Goal: Task Accomplishment & Management: Use online tool/utility

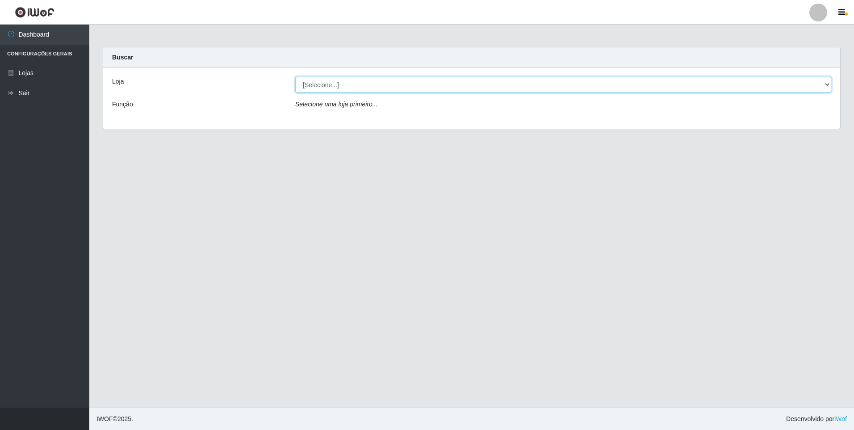
click at [826, 85] on select "[Selecione...] Extrabom - Loja 01 Centro de Distribuição" at bounding box center [563, 85] width 536 height 16
select select "435"
click at [295, 77] on select "[Selecione...] Extrabom - Loja 01 Centro de Distribuição" at bounding box center [563, 85] width 536 height 16
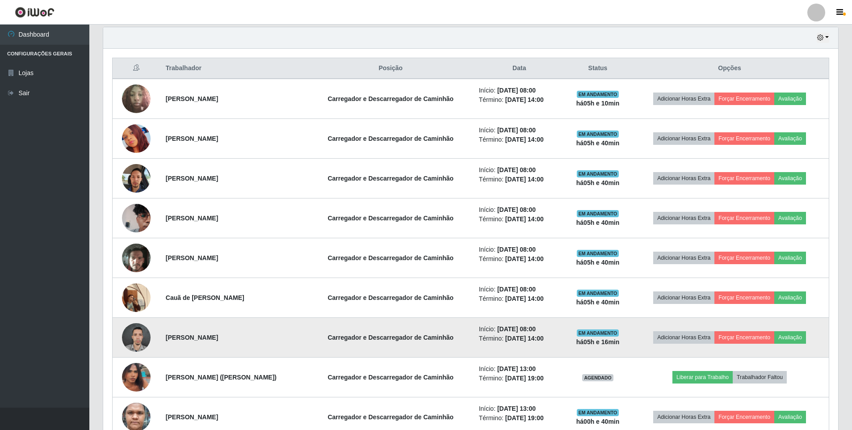
scroll to position [357, 0]
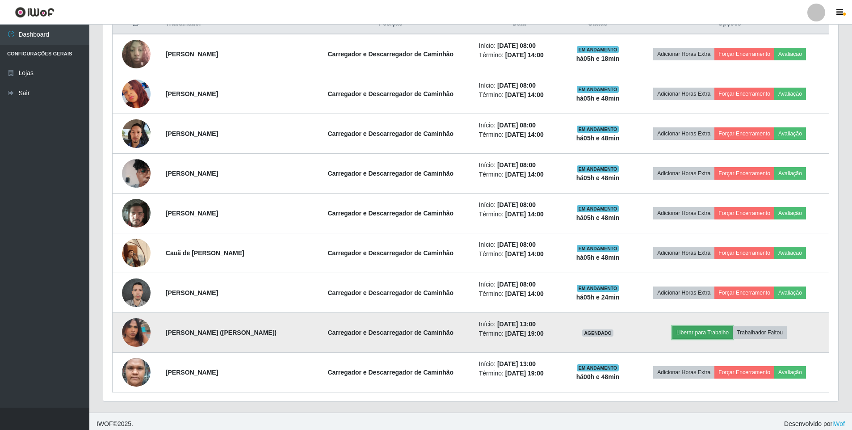
click at [706, 334] on button "Liberar para Trabalho" at bounding box center [702, 332] width 60 height 13
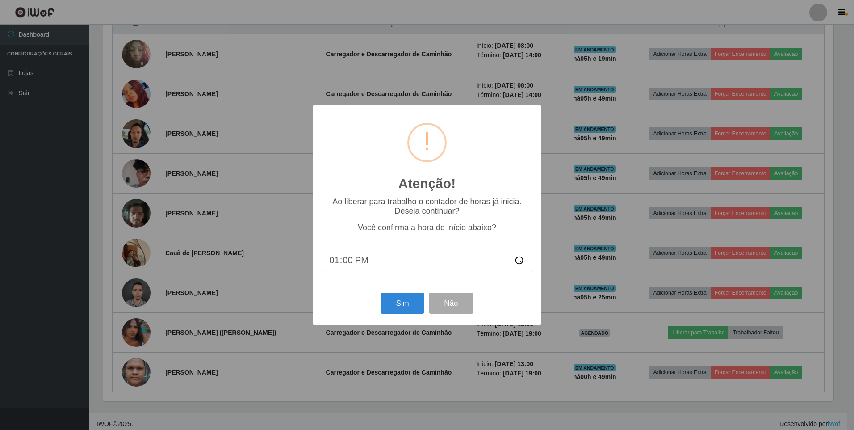
click at [346, 264] on input "13:00" at bounding box center [427, 260] width 211 height 24
click at [515, 264] on input "13:00" at bounding box center [427, 260] width 211 height 24
type input "13:45"
click at [400, 303] on button "Sim" at bounding box center [402, 303] width 43 height 21
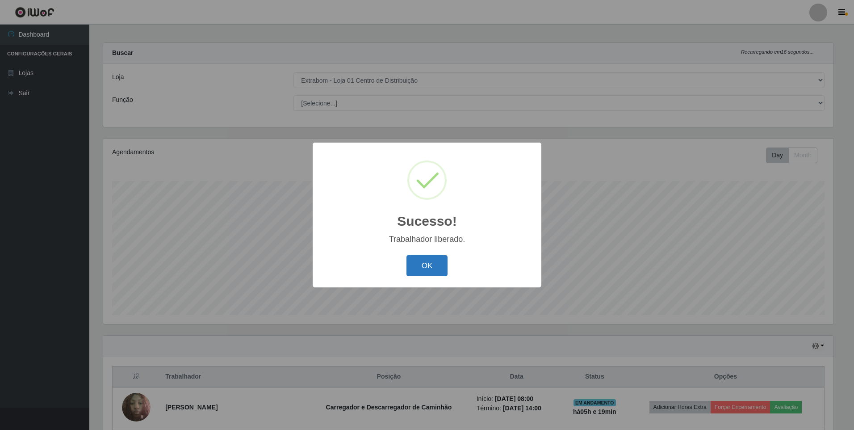
click at [432, 259] on button "OK" at bounding box center [427, 265] width 42 height 21
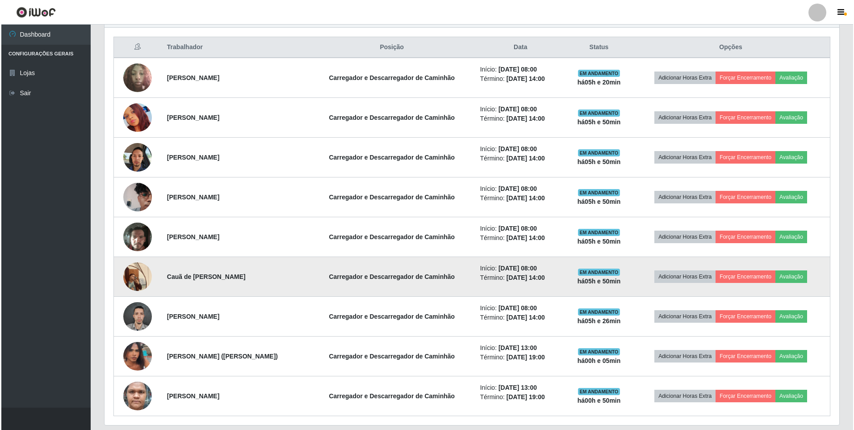
scroll to position [318, 0]
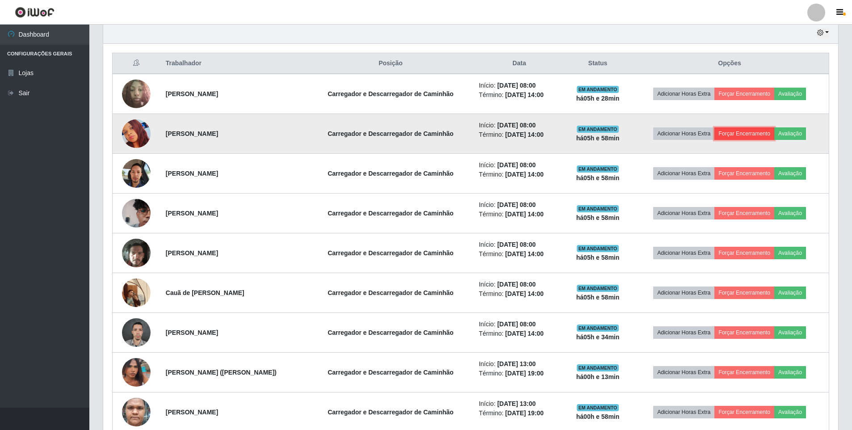
click at [765, 131] on button "Forçar Encerramento" at bounding box center [744, 133] width 60 height 13
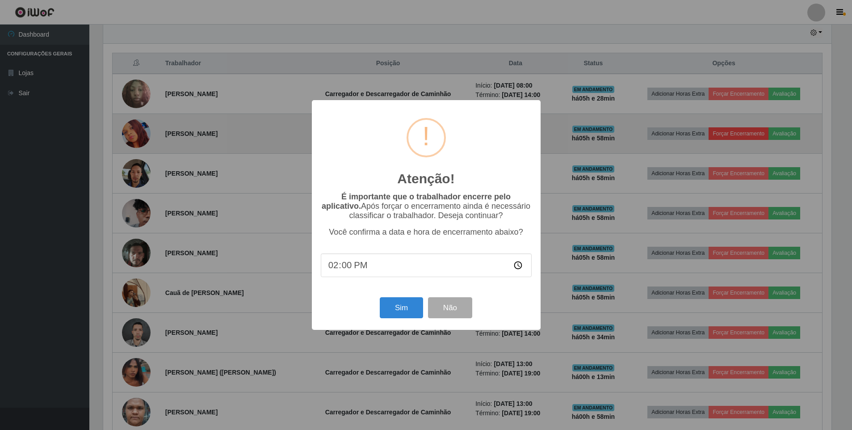
scroll to position [185, 730]
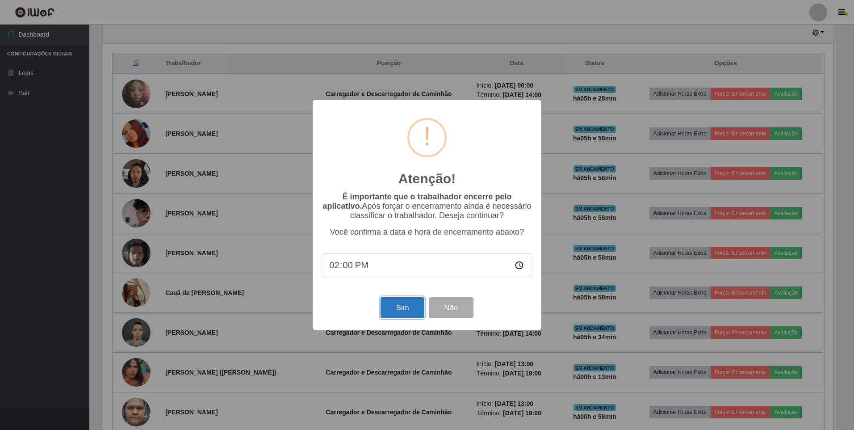
click at [404, 306] on button "Sim" at bounding box center [402, 307] width 43 height 21
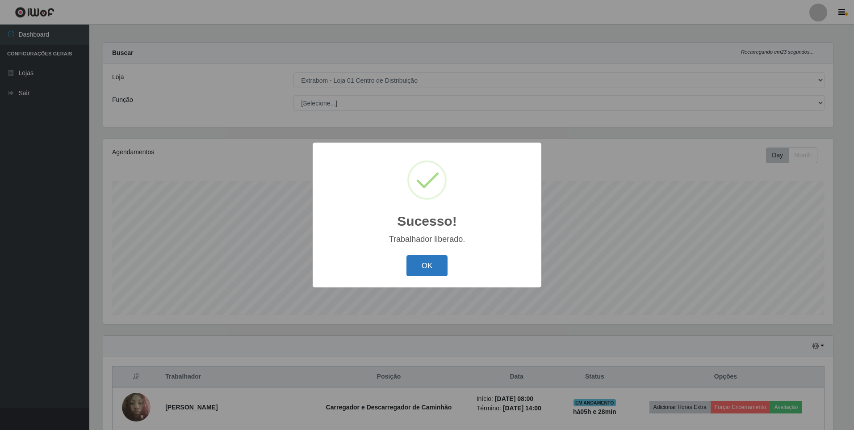
click at [438, 262] on button "OK" at bounding box center [427, 265] width 42 height 21
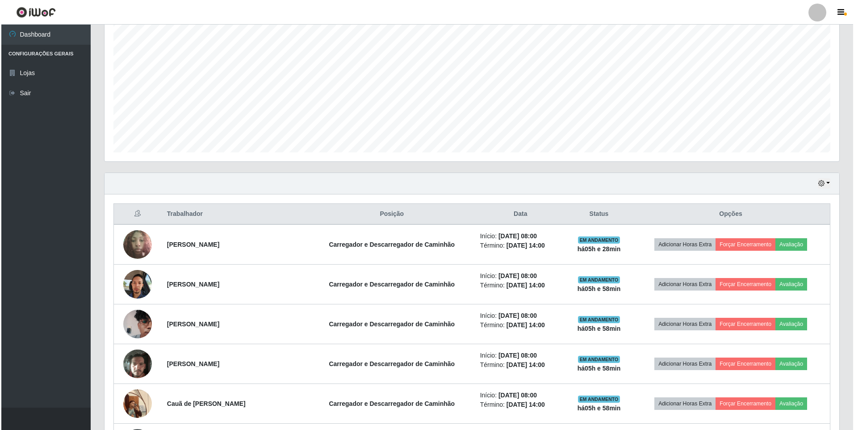
scroll to position [183, 0]
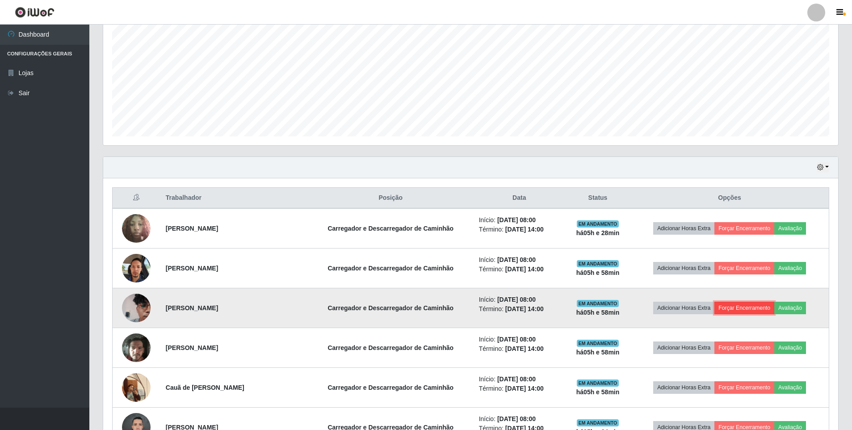
click at [742, 305] on button "Forçar Encerramento" at bounding box center [744, 307] width 60 height 13
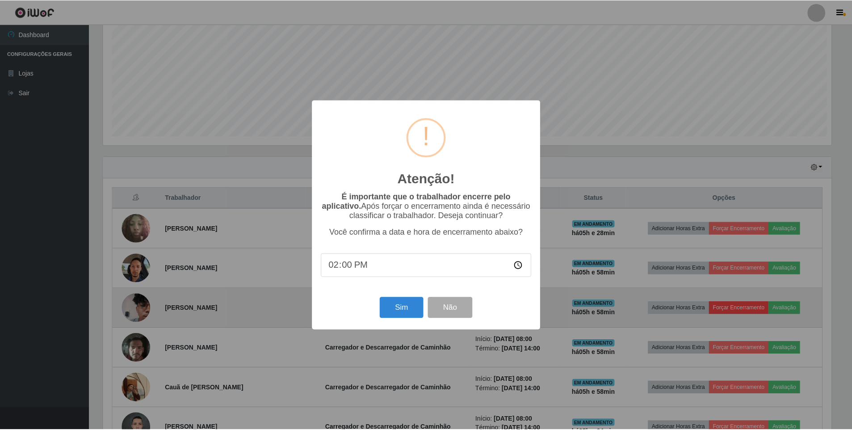
scroll to position [185, 730]
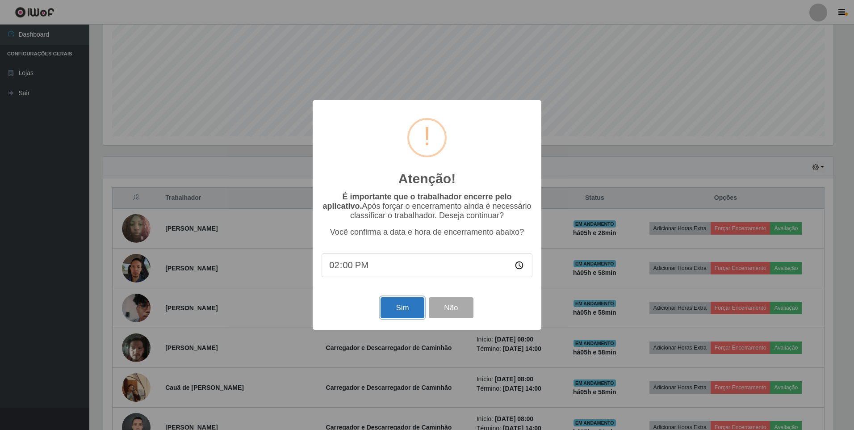
click at [406, 314] on button "Sim" at bounding box center [402, 307] width 43 height 21
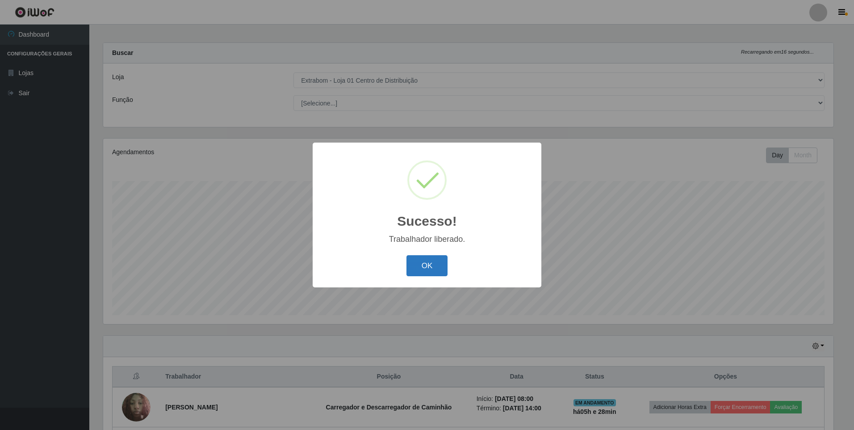
click at [431, 264] on button "OK" at bounding box center [427, 265] width 42 height 21
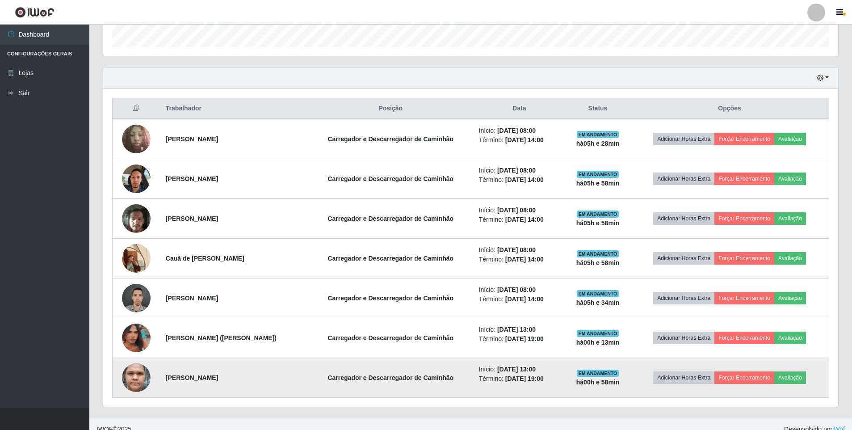
scroll to position [283, 0]
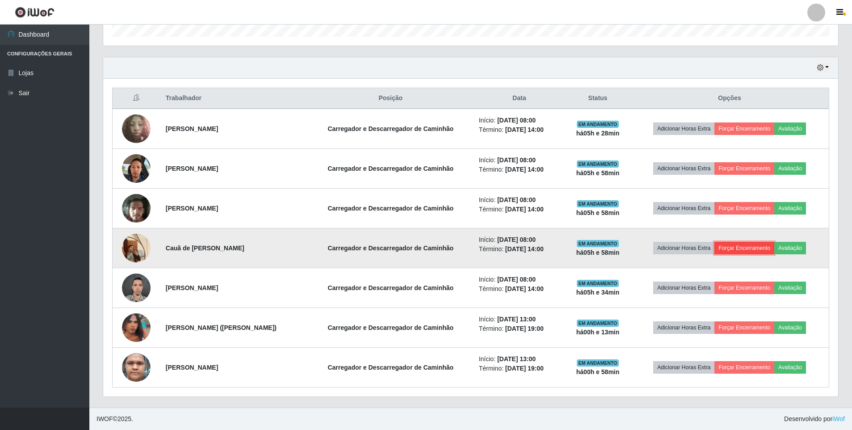
click at [756, 251] on button "Forçar Encerramento" at bounding box center [744, 248] width 60 height 13
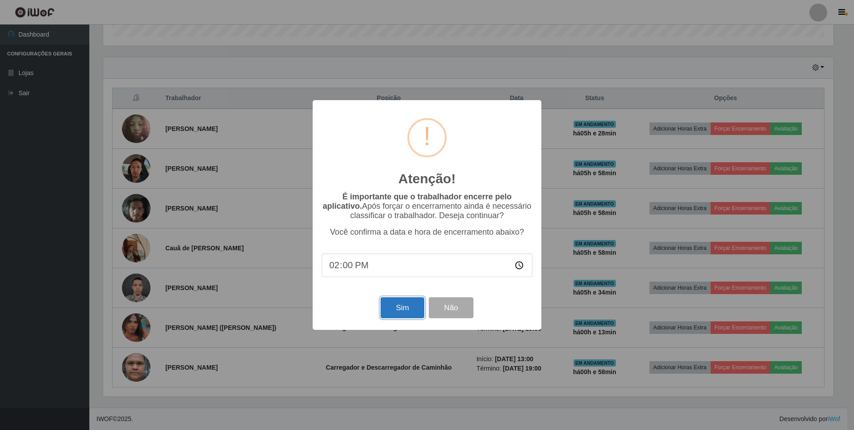
click at [406, 313] on button "Sim" at bounding box center [402, 307] width 43 height 21
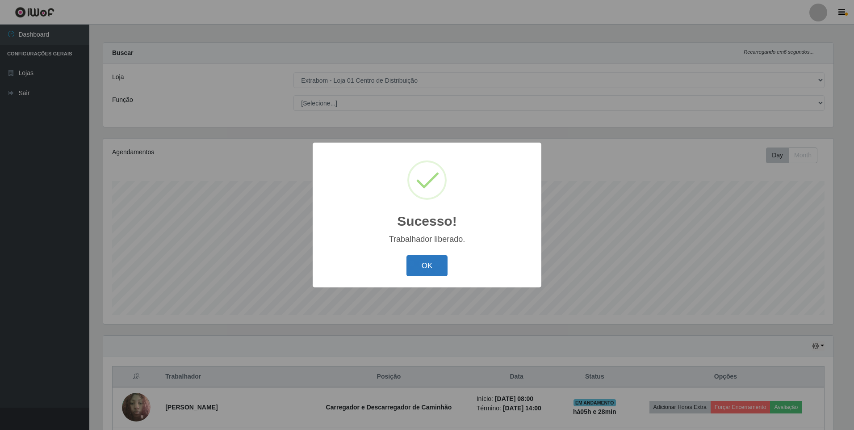
click at [425, 267] on button "OK" at bounding box center [427, 265] width 42 height 21
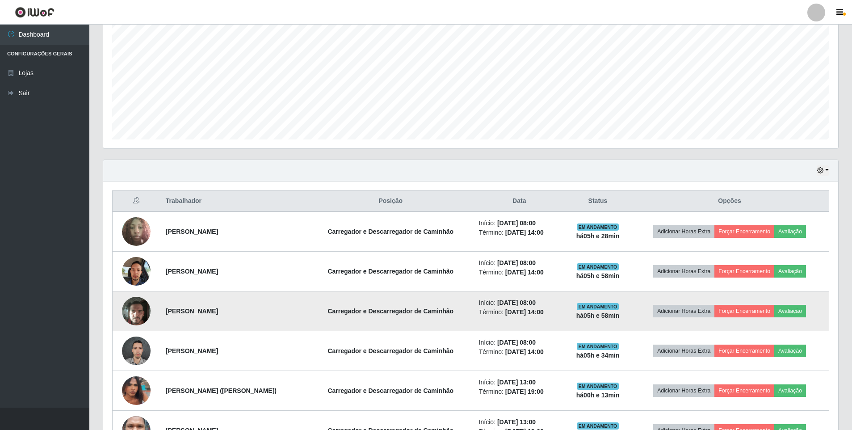
scroll to position [0, 0]
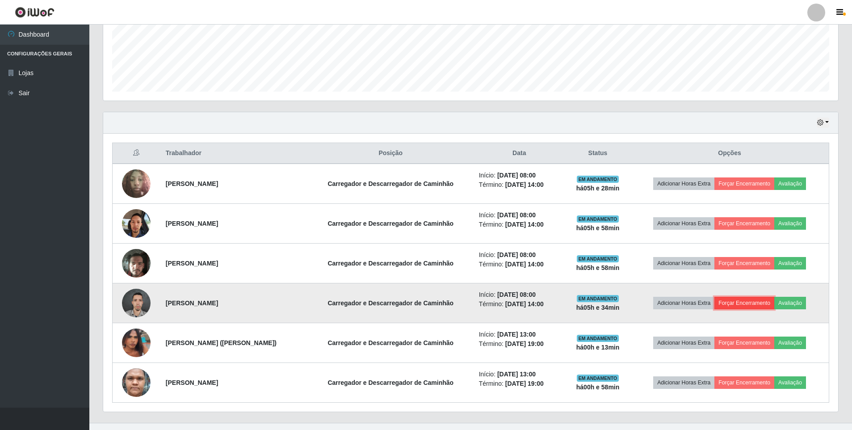
click at [757, 304] on button "Forçar Encerramento" at bounding box center [744, 303] width 60 height 13
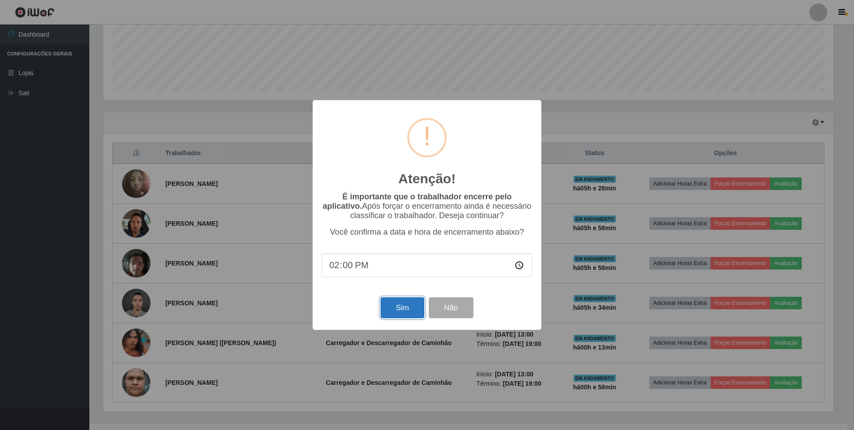
click at [401, 315] on button "Sim" at bounding box center [402, 307] width 43 height 21
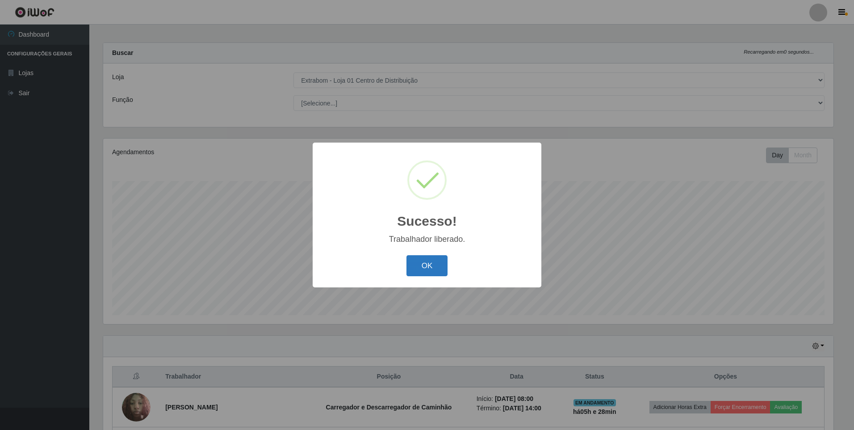
click at [433, 272] on button "OK" at bounding box center [427, 265] width 42 height 21
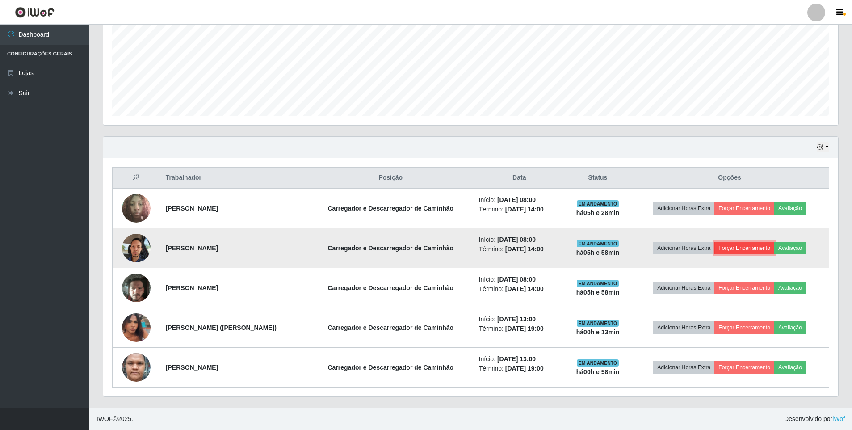
click at [761, 243] on button "Forçar Encerramento" at bounding box center [744, 248] width 60 height 13
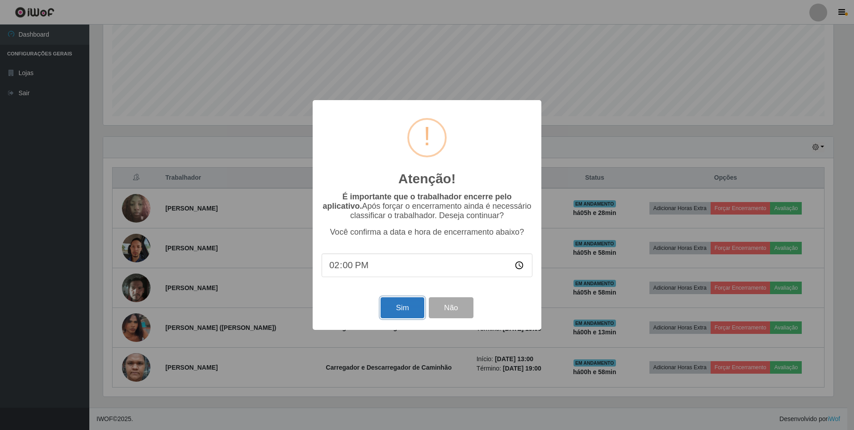
click at [397, 310] on button "Sim" at bounding box center [402, 307] width 43 height 21
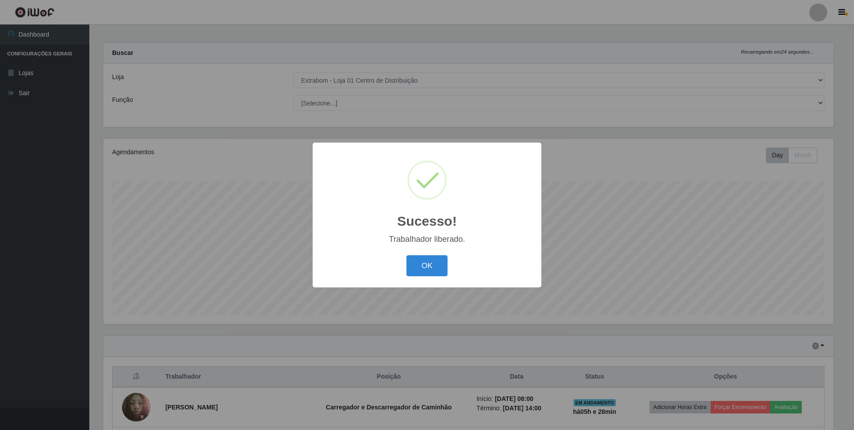
click at [422, 281] on div "Sucesso! × Trabalhador liberado. OK Cancel" at bounding box center [427, 214] width 229 height 145
click at [426, 275] on button "OK" at bounding box center [427, 265] width 42 height 21
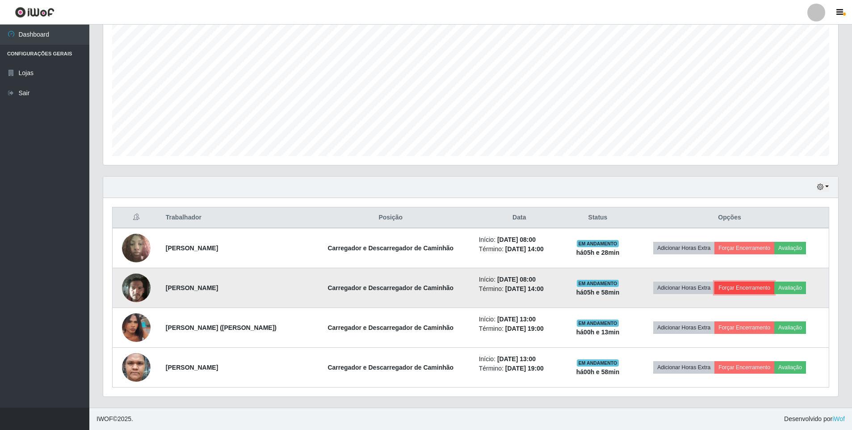
click at [746, 291] on button "Forçar Encerramento" at bounding box center [744, 287] width 60 height 13
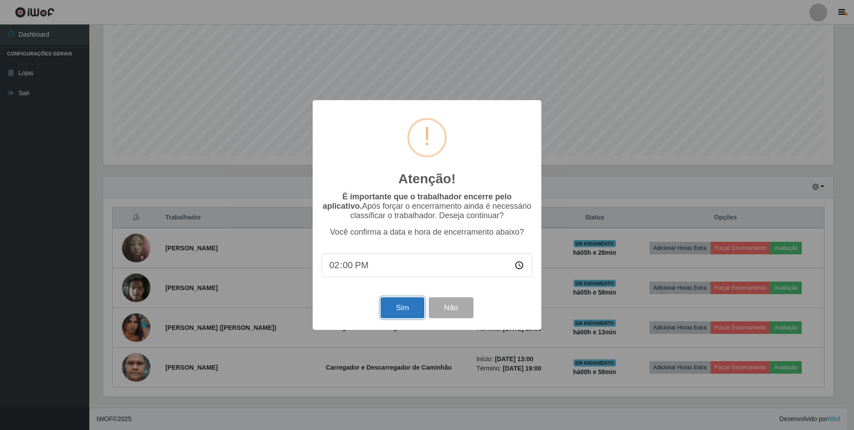
click at [405, 316] on button "Sim" at bounding box center [402, 307] width 43 height 21
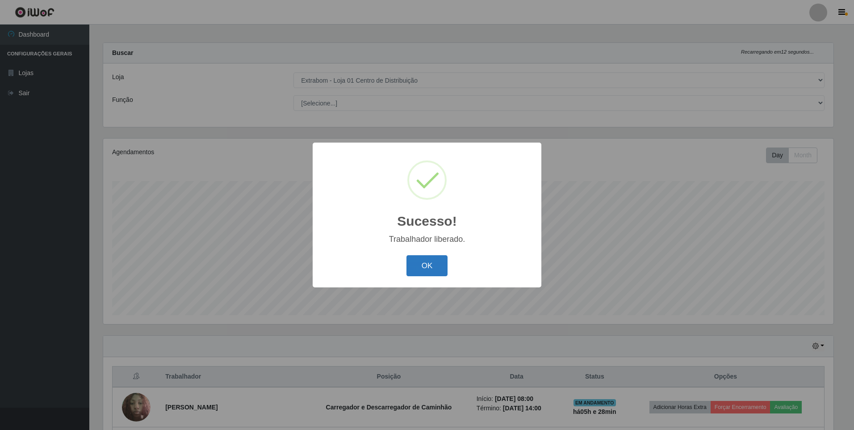
click at [439, 260] on button "OK" at bounding box center [427, 265] width 42 height 21
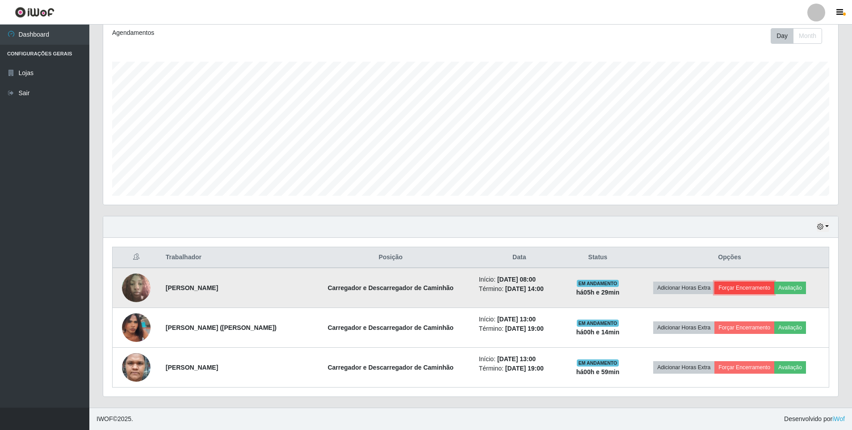
click at [753, 289] on button "Forçar Encerramento" at bounding box center [744, 287] width 60 height 13
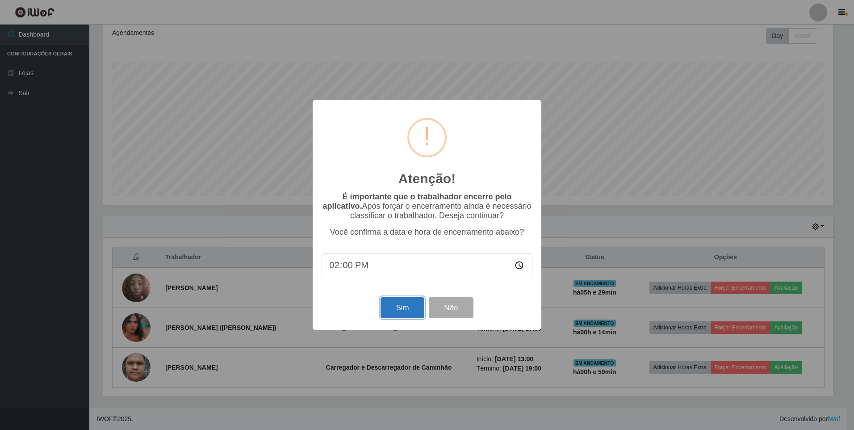
click at [404, 310] on button "Sim" at bounding box center [402, 307] width 43 height 21
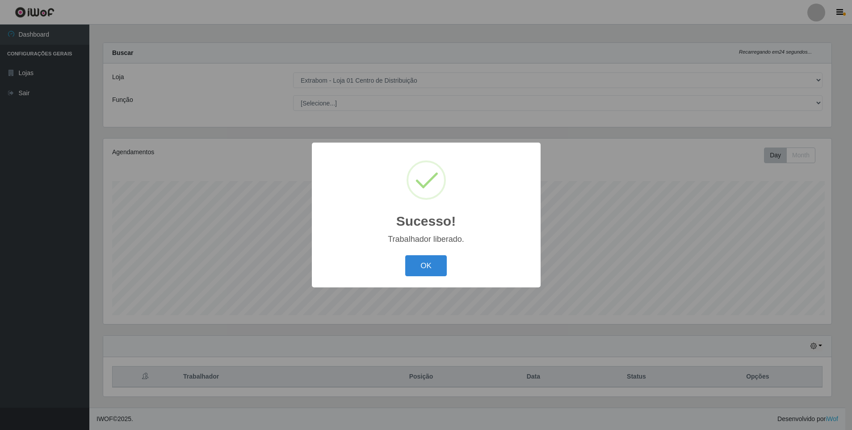
scroll to position [185, 730]
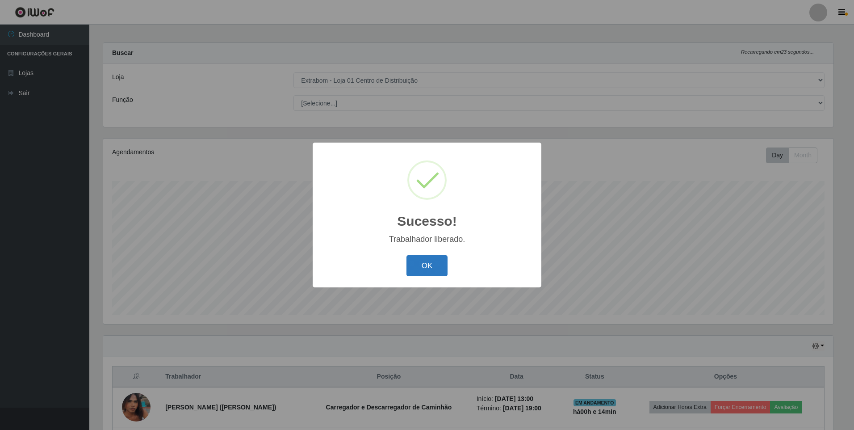
click at [435, 263] on button "OK" at bounding box center [427, 265] width 42 height 21
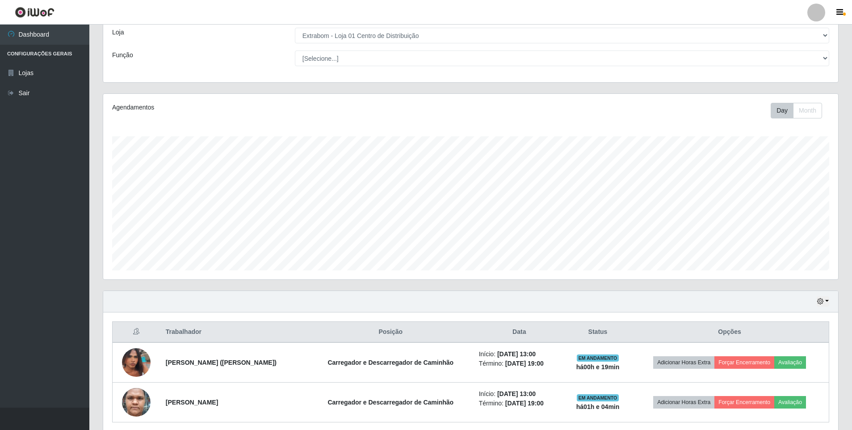
scroll to position [84, 0]
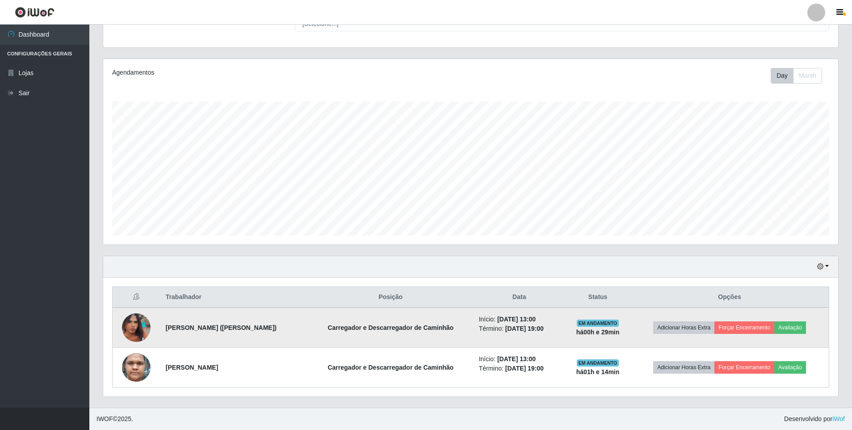
click at [456, 314] on td "Carregador e Descarregador de Caminhão" at bounding box center [391, 327] width 166 height 40
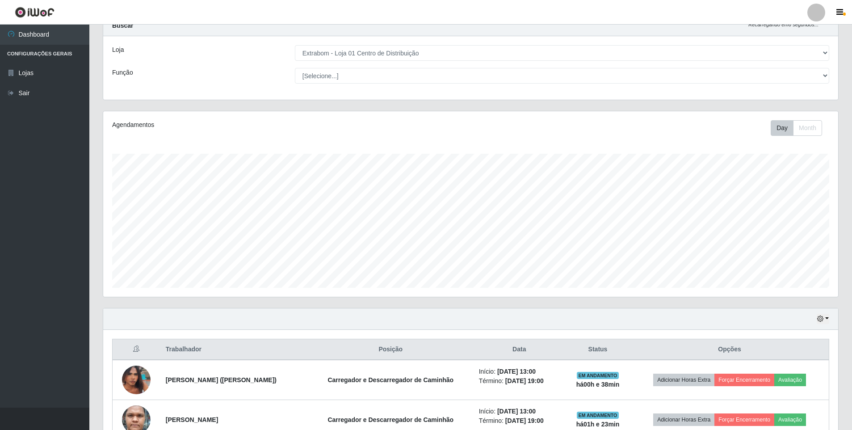
scroll to position [0, 0]
